Goal: Task Accomplishment & Management: Manage account settings

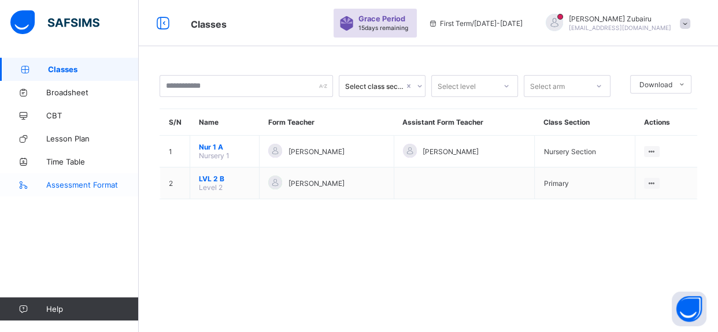
click at [86, 186] on span "Assessment Format" at bounding box center [92, 184] width 92 height 9
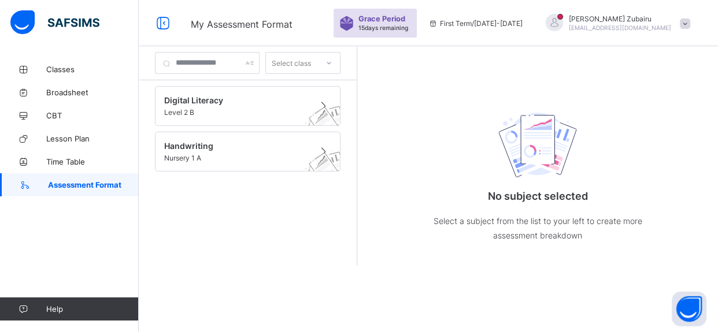
click at [671, 28] on div "Umar Zubairu farouqhutz@gmail.com" at bounding box center [615, 23] width 162 height 19
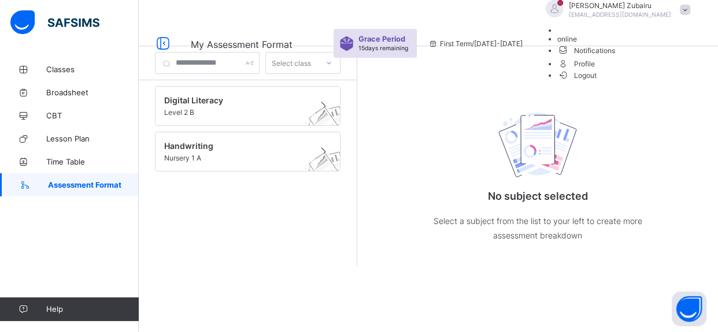
click at [597, 82] on span "Logout" at bounding box center [577, 75] width 40 height 12
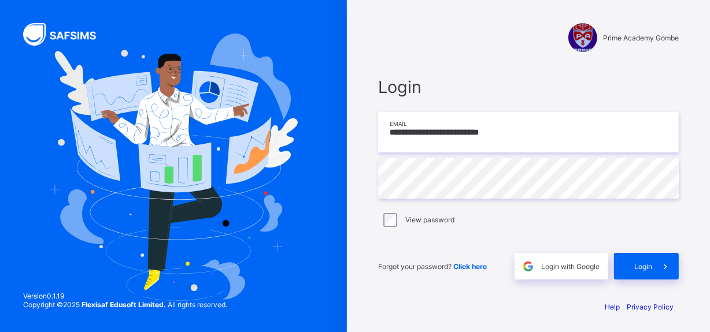
click at [525, 136] on input "**********" at bounding box center [528, 132] width 301 height 40
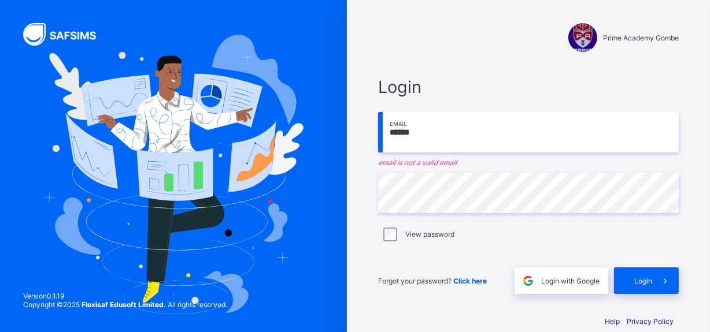
type input "**********"
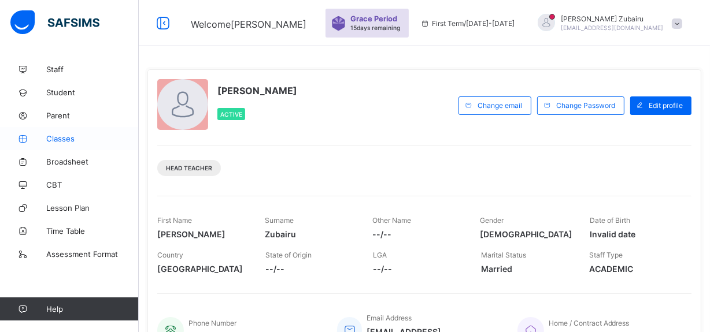
click at [62, 136] on span "Classes" at bounding box center [92, 138] width 92 height 9
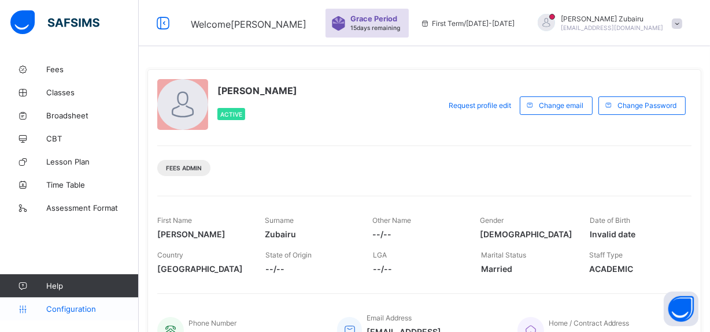
click at [68, 308] on span "Configuration" at bounding box center [92, 309] width 92 height 9
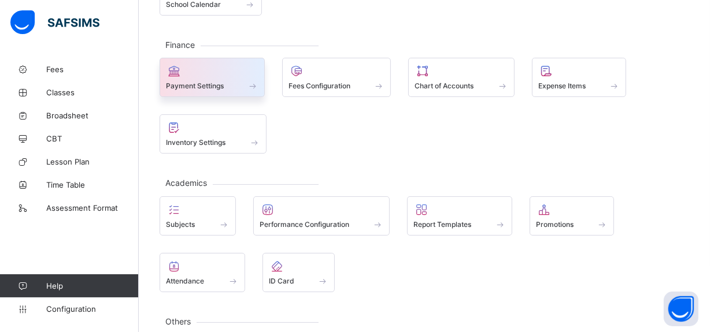
scroll to position [135, 0]
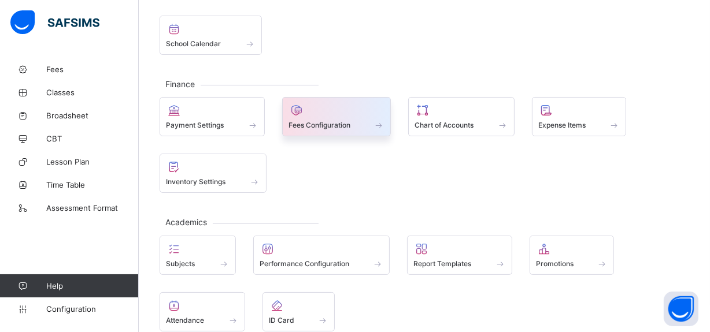
click at [335, 116] on div at bounding box center [336, 110] width 97 height 14
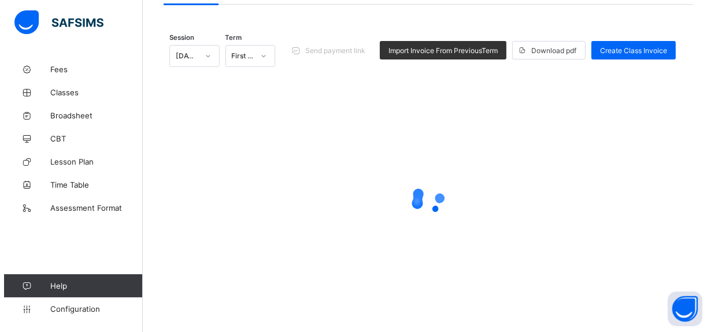
scroll to position [5, 0]
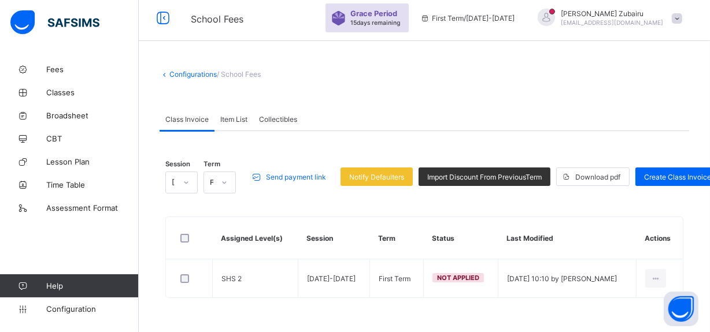
click at [303, 177] on span "Send payment link" at bounding box center [296, 177] width 60 height 9
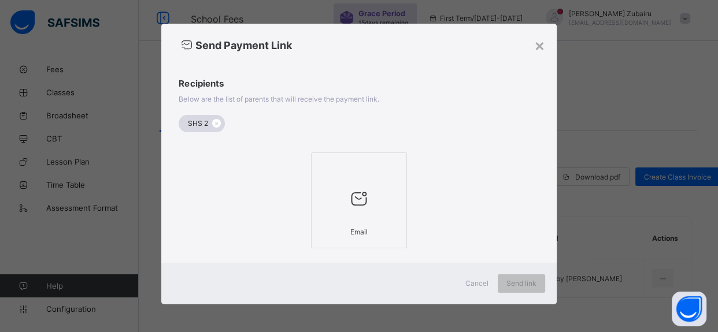
click at [353, 198] on icon at bounding box center [359, 198] width 24 height 21
click at [466, 277] on div "Cancel" at bounding box center [477, 284] width 42 height 18
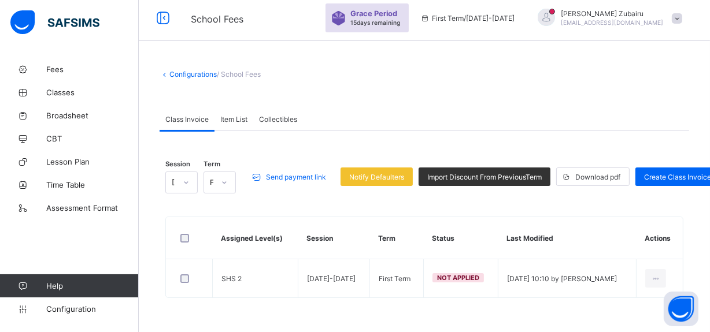
click at [221, 187] on icon at bounding box center [224, 183] width 7 height 12
click at [176, 185] on div at bounding box center [186, 182] width 20 height 18
click at [220, 180] on div at bounding box center [224, 182] width 20 height 18
click at [221, 265] on div "First Term" at bounding box center [219, 265] width 31 height 27
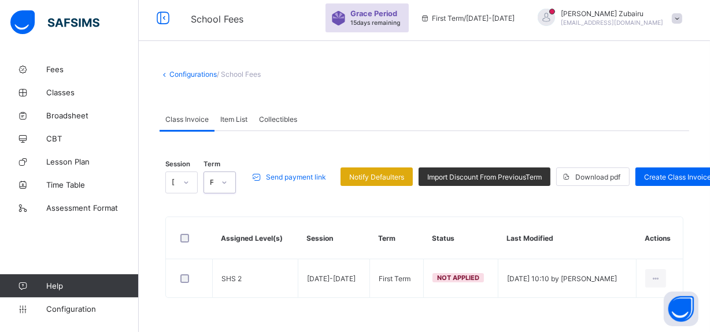
click at [353, 179] on span "Notify Defaulters" at bounding box center [376, 177] width 55 height 9
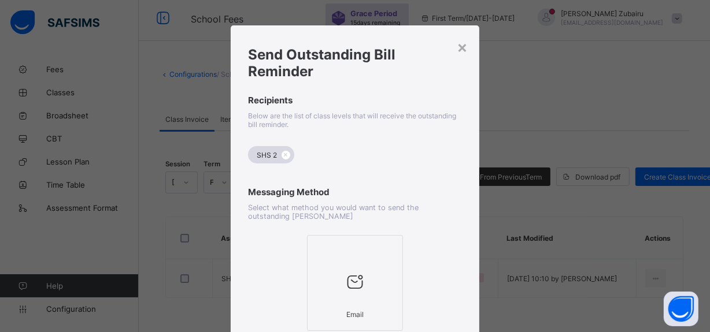
scroll to position [0, 0]
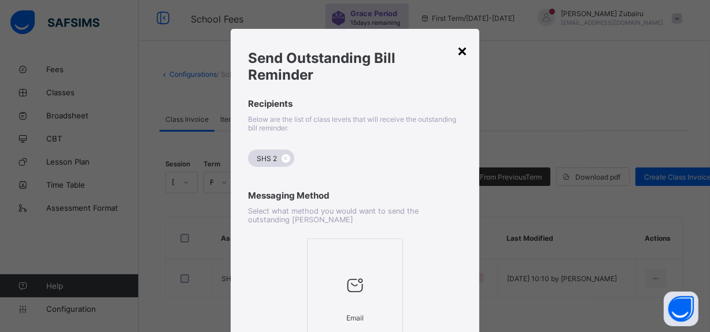
click at [460, 52] on div "×" at bounding box center [462, 50] width 11 height 20
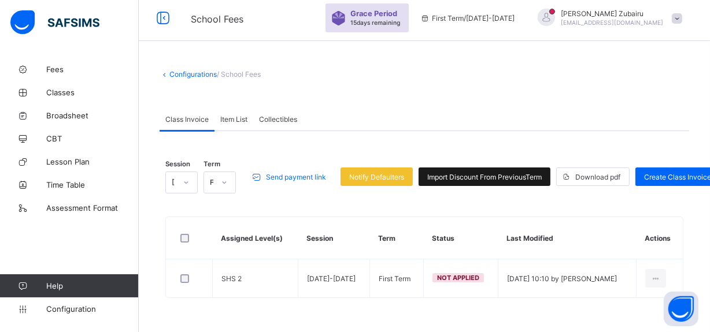
click at [455, 181] on div "Import Discount From Previous Term" at bounding box center [485, 177] width 132 height 18
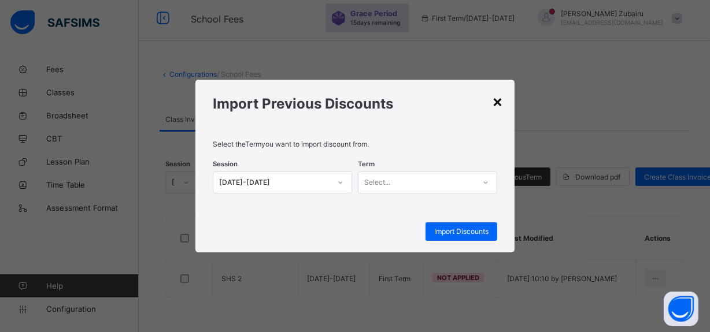
click at [501, 102] on div "×" at bounding box center [497, 101] width 11 height 20
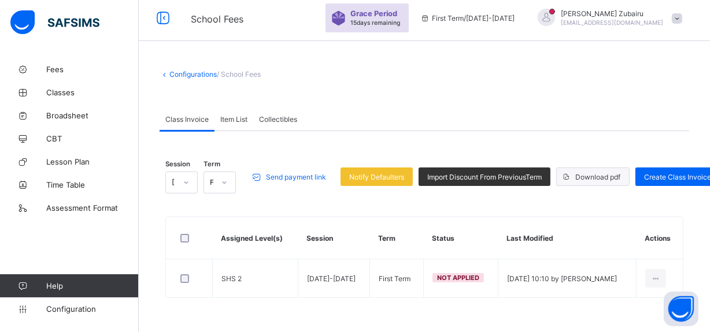
click at [591, 168] on div "Download pdf" at bounding box center [592, 177] width 73 height 18
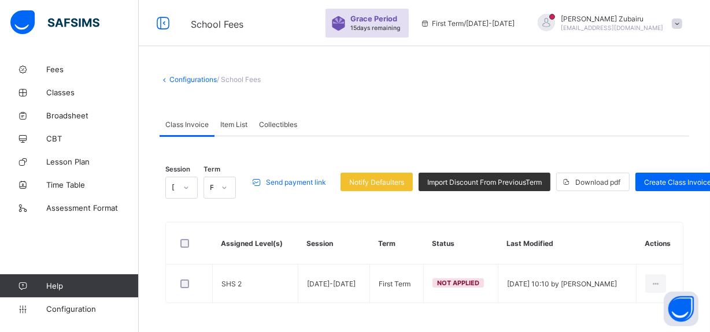
click at [261, 122] on span "Collectibles" at bounding box center [278, 124] width 38 height 9
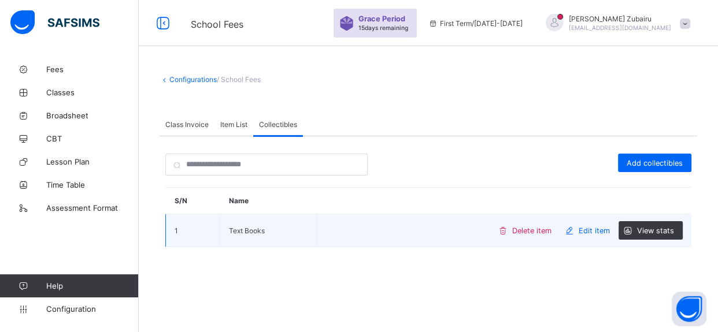
click at [550, 227] on span "Delete item" at bounding box center [531, 231] width 39 height 9
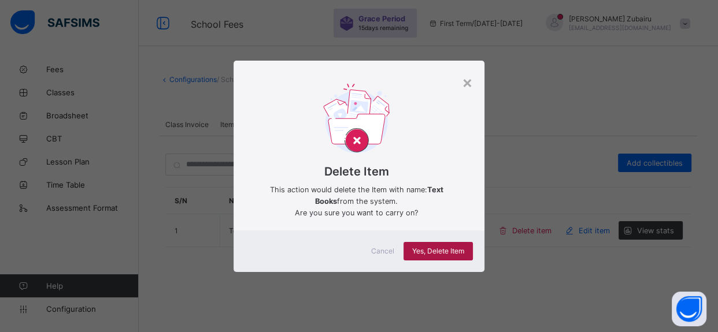
click at [464, 250] on div "Yes, Delete Item" at bounding box center [438, 251] width 69 height 18
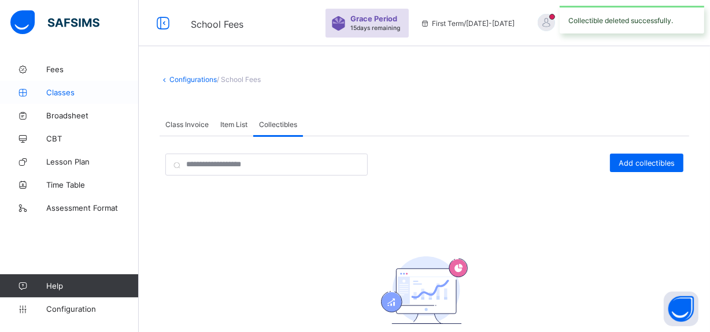
click at [67, 92] on span "Classes" at bounding box center [92, 92] width 92 height 9
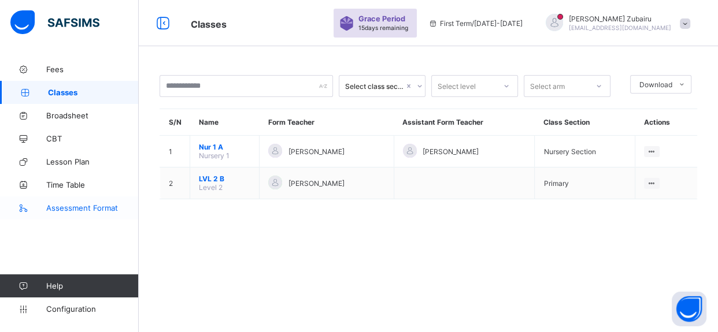
click at [99, 207] on span "Assessment Format" at bounding box center [92, 207] width 92 height 9
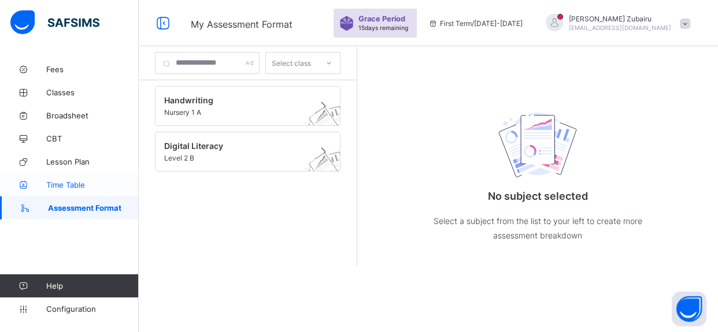
click at [68, 182] on span "Time Table" at bounding box center [92, 184] width 92 height 9
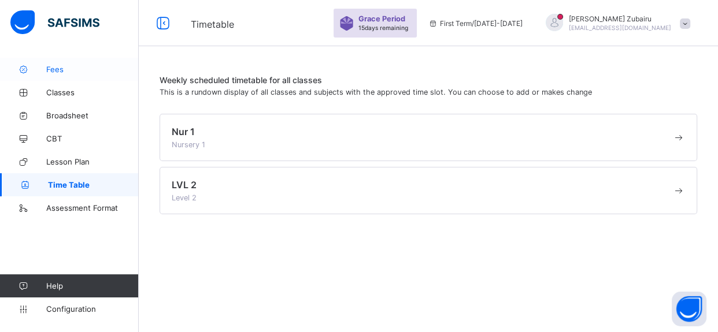
click at [61, 68] on span "Fees" at bounding box center [92, 69] width 92 height 9
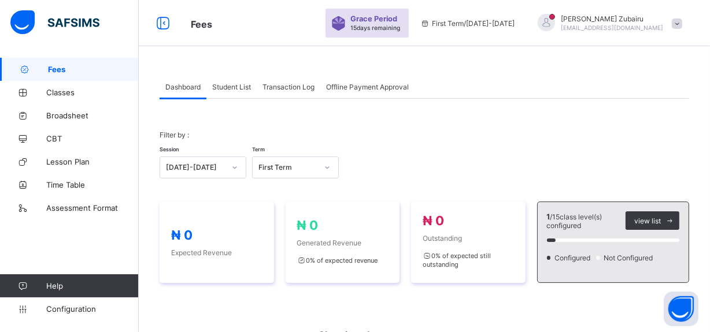
click at [228, 88] on span "Student List" at bounding box center [231, 87] width 39 height 9
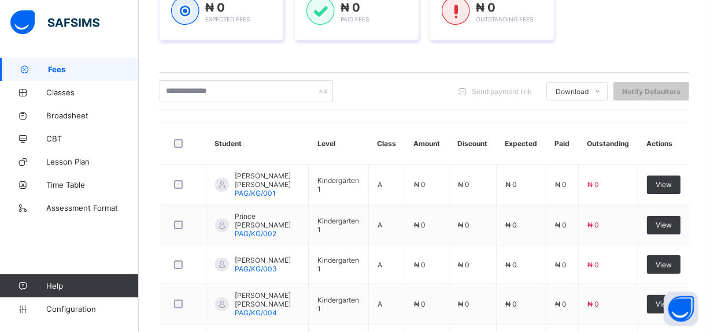
scroll to position [184, 0]
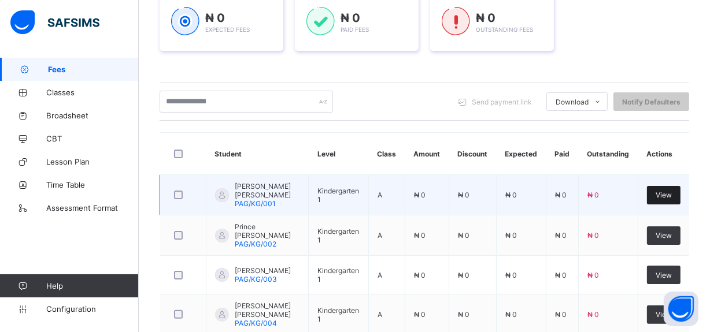
click at [672, 194] on span "View" at bounding box center [664, 195] width 16 height 9
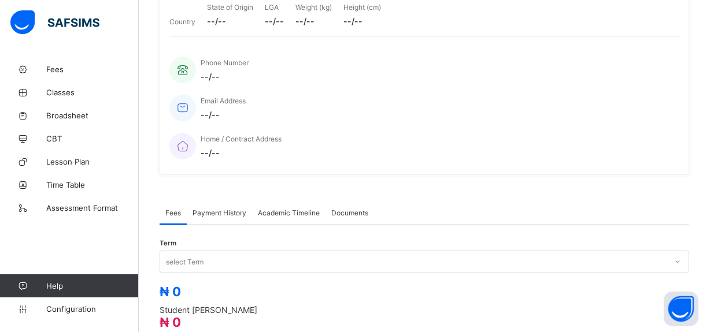
scroll to position [201, 0]
click at [228, 201] on div "Payment History" at bounding box center [219, 212] width 65 height 23
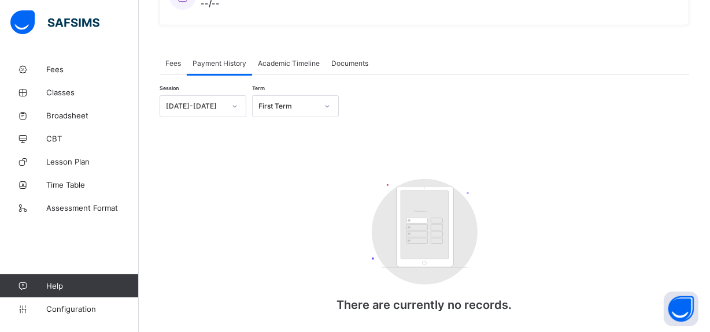
scroll to position [351, 0]
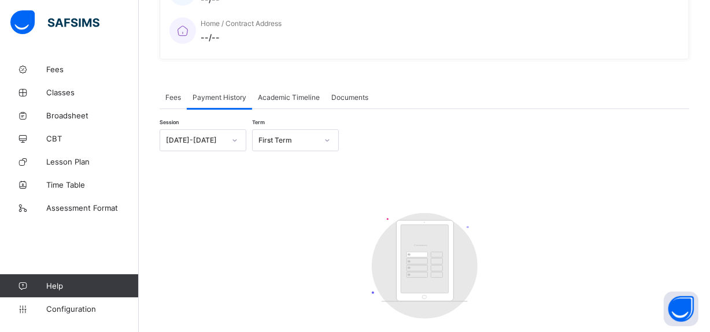
click at [284, 93] on span "Academic Timeline" at bounding box center [289, 97] width 62 height 9
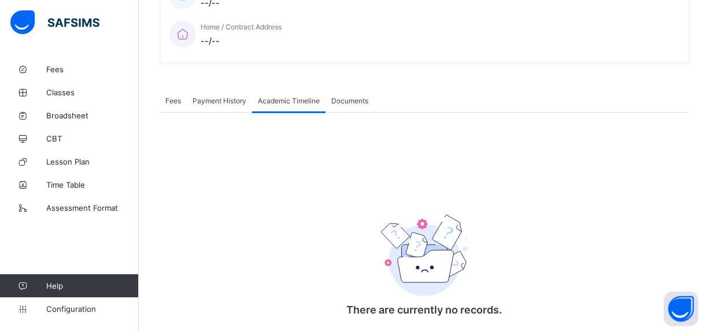
click at [351, 97] on span "Documents" at bounding box center [349, 101] width 37 height 9
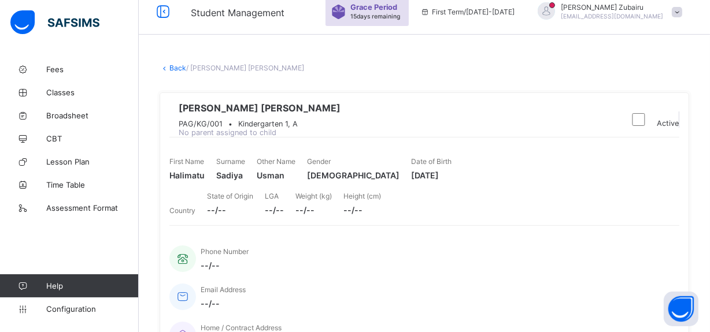
scroll to position [0, 0]
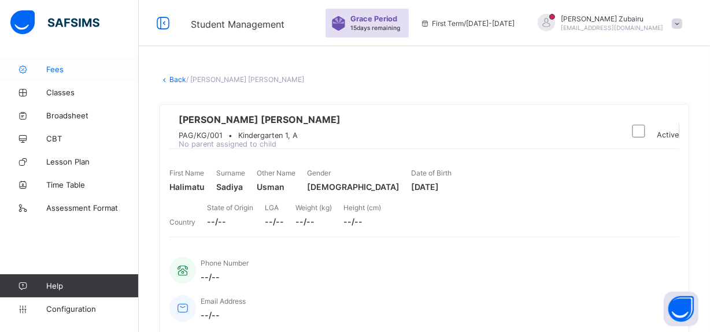
click at [76, 71] on span "Fees" at bounding box center [92, 69] width 92 height 9
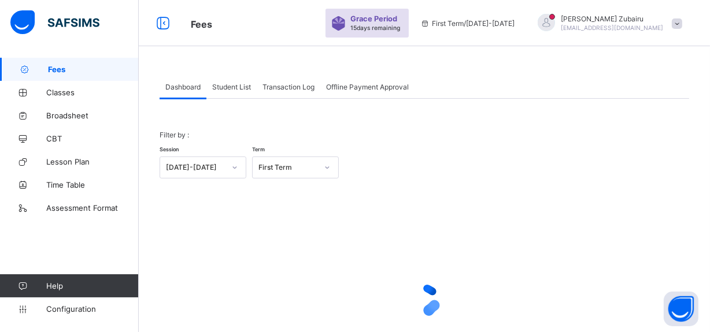
click at [284, 90] on span "Transaction Log" at bounding box center [288, 87] width 52 height 9
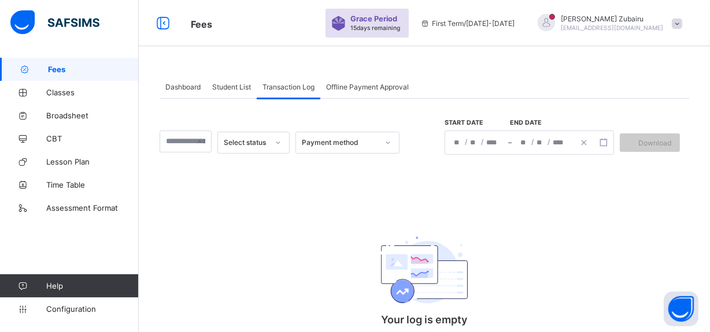
click at [240, 89] on span "Student List" at bounding box center [231, 87] width 39 height 9
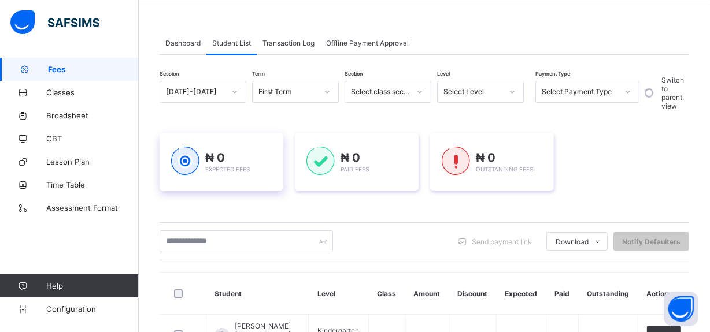
scroll to position [43, 0]
click at [313, 92] on div "First Term" at bounding box center [287, 92] width 59 height 9
click at [369, 92] on div "Select class section" at bounding box center [380, 92] width 59 height 9
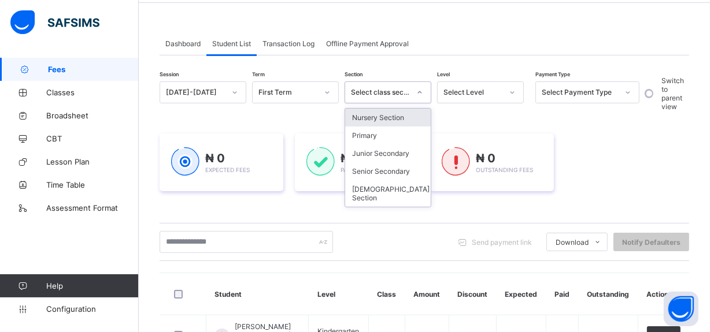
click at [472, 90] on div "Select Level" at bounding box center [472, 92] width 59 height 9
click at [404, 93] on div "Select class section" at bounding box center [380, 92] width 59 height 9
click at [387, 129] on div "Primary" at bounding box center [388, 136] width 86 height 18
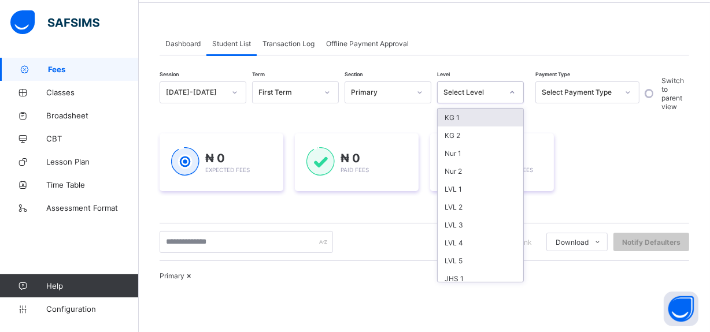
click at [475, 91] on div "Select Level" at bounding box center [472, 92] width 59 height 9
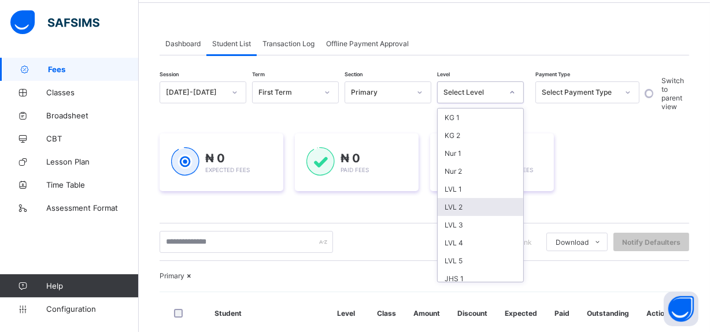
click at [458, 203] on div "LVL 2" at bounding box center [481, 207] width 86 height 18
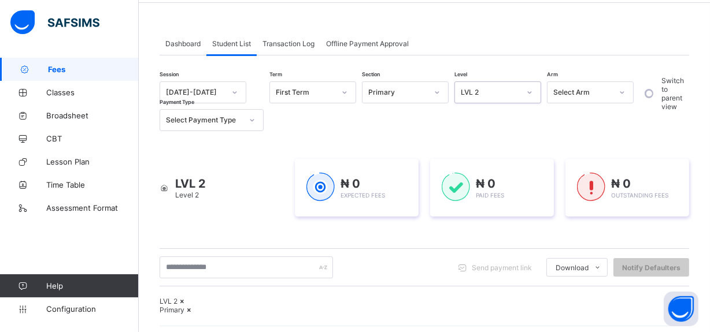
click at [579, 97] on div "Select Arm" at bounding box center [579, 92] width 64 height 16
click at [566, 136] on div "A" at bounding box center [590, 136] width 86 height 18
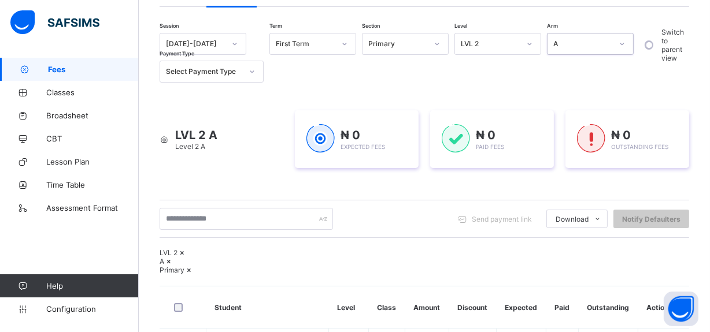
scroll to position [0, 0]
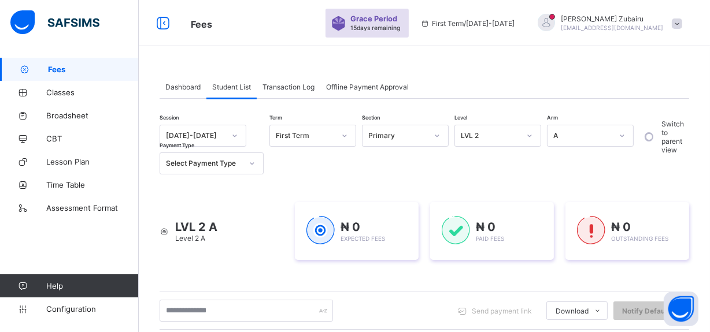
click at [236, 162] on div "Select Payment Type" at bounding box center [204, 164] width 76 height 9
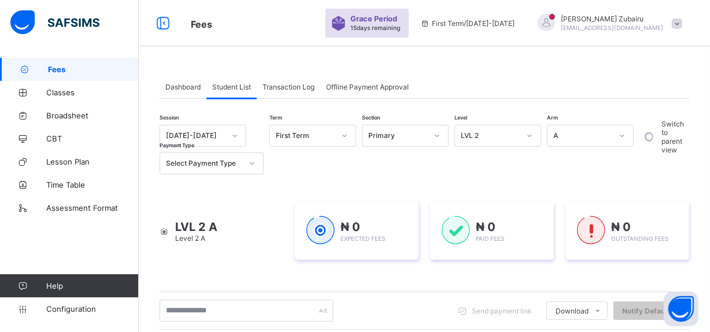
click at [679, 24] on span at bounding box center [677, 23] width 10 height 10
click at [642, 121] on li "Logout" at bounding box center [645, 114] width 86 height 23
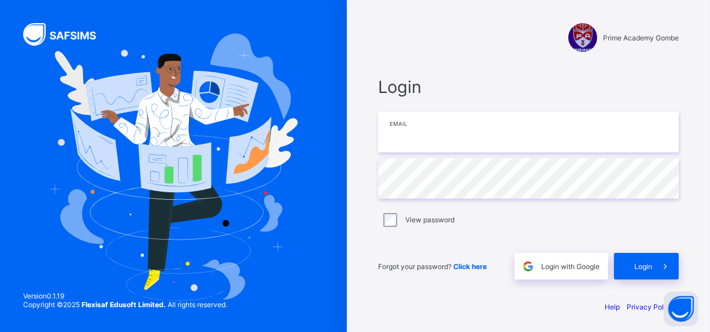
type input "**********"
